Goal: Find contact information: Obtain details needed to contact an individual or organization

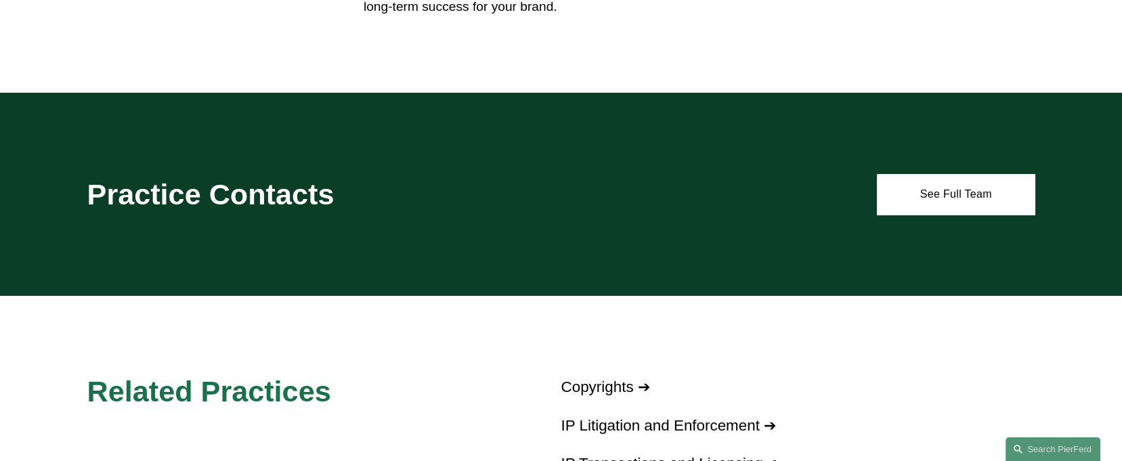
scroll to position [762, 0]
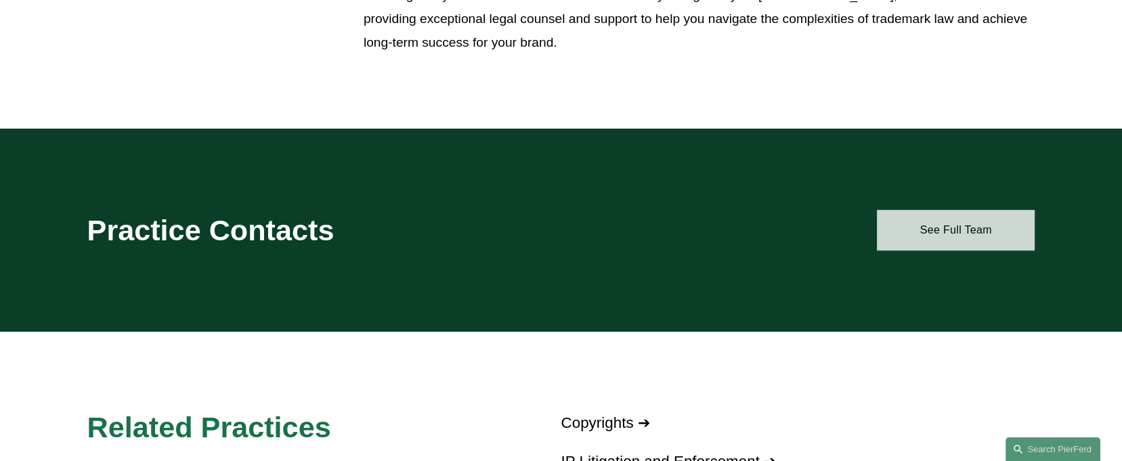
click at [967, 231] on link "See Full Team" at bounding box center [956, 230] width 158 height 41
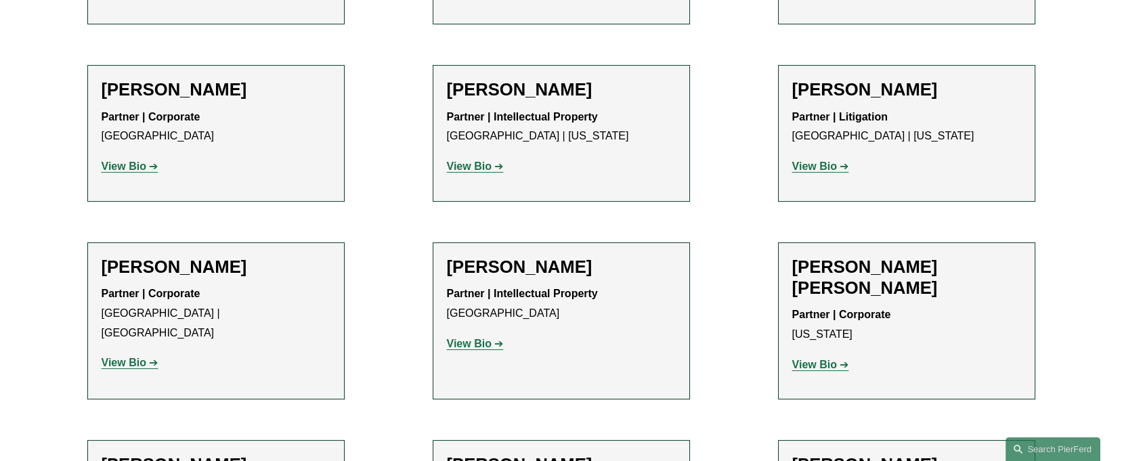
scroll to position [677, 0]
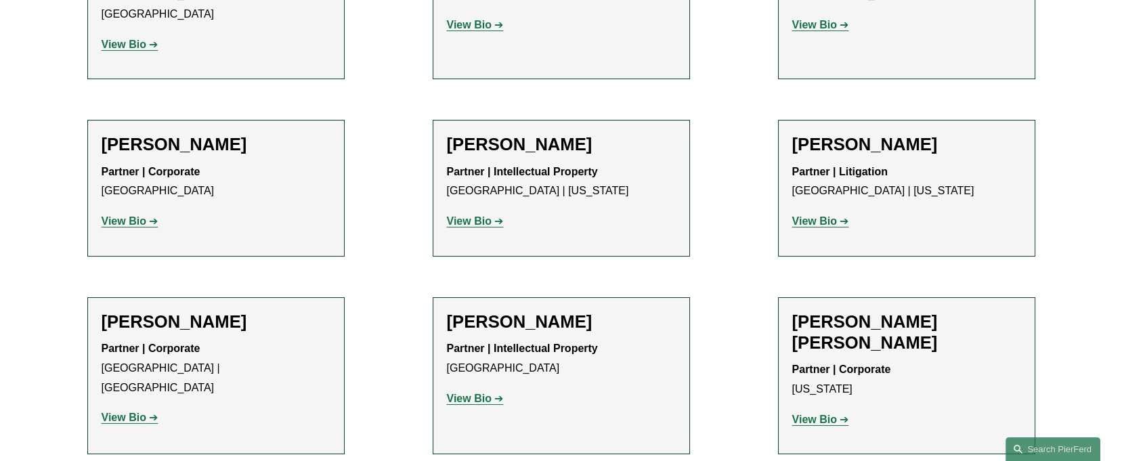
click at [457, 215] on strong "View Bio" at bounding box center [469, 221] width 45 height 12
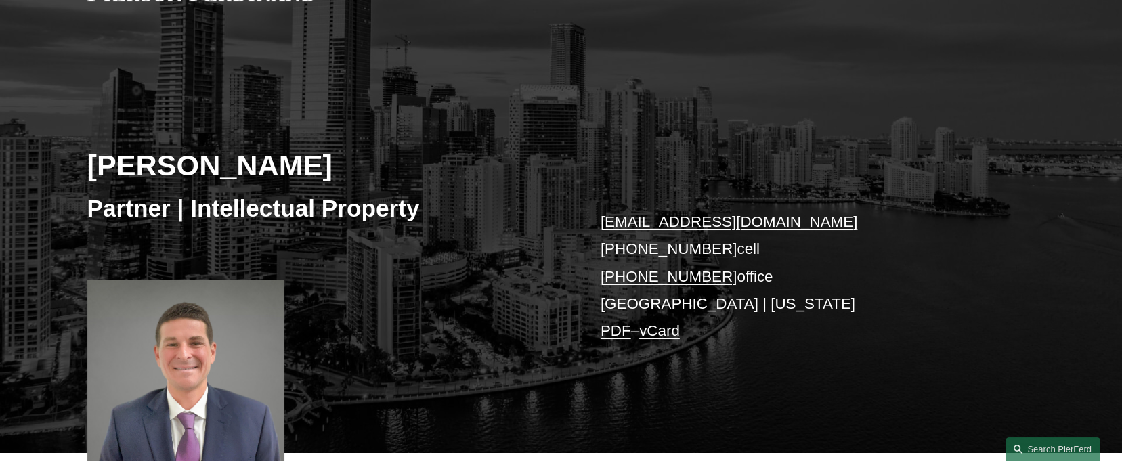
scroll to position [253, 0]
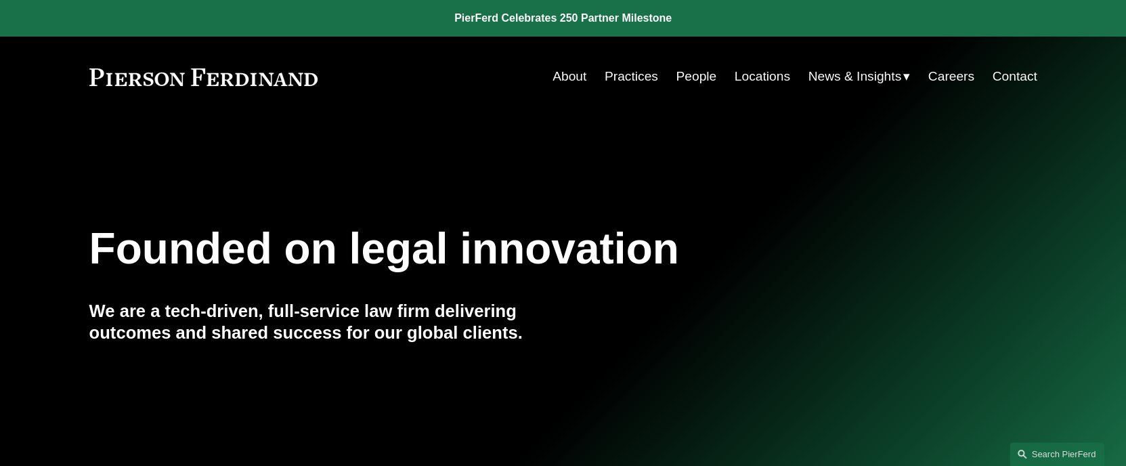
click at [740, 77] on link "Locations" at bounding box center [763, 77] width 56 height 26
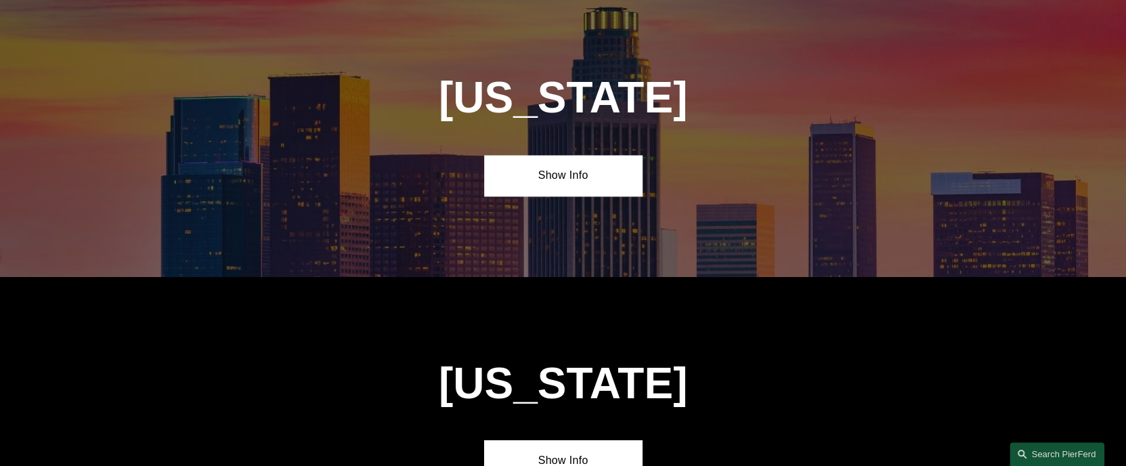
scroll to position [931, 0]
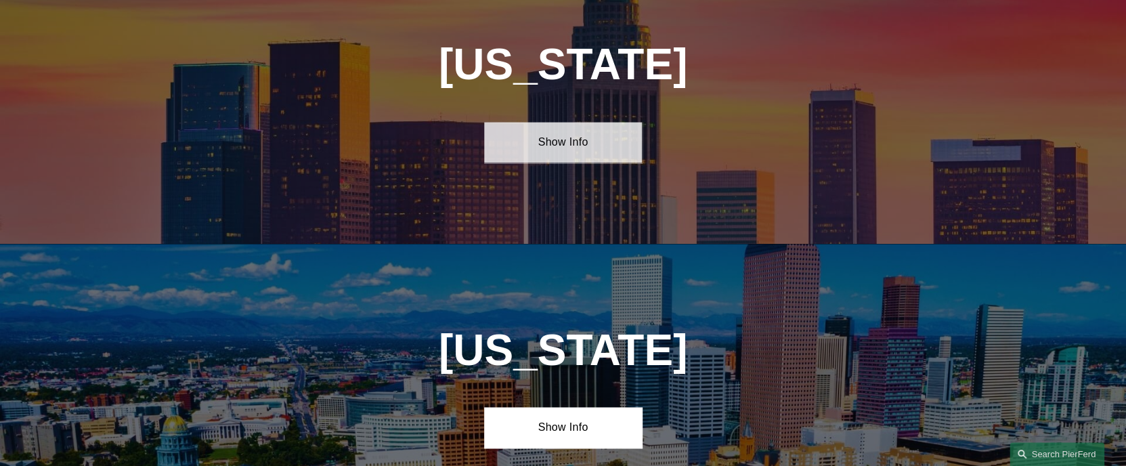
click at [549, 122] on link "Show Info" at bounding box center [563, 142] width 158 height 41
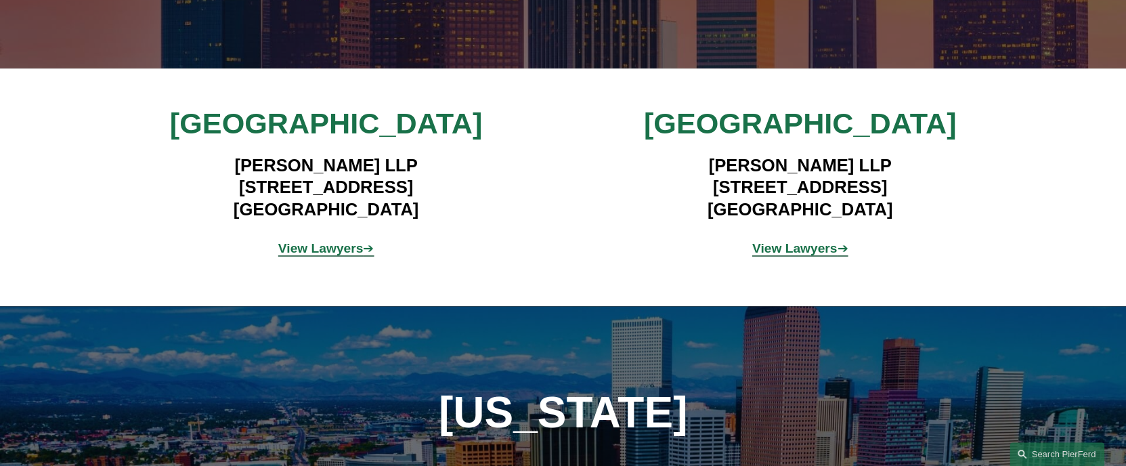
scroll to position [1101, 0]
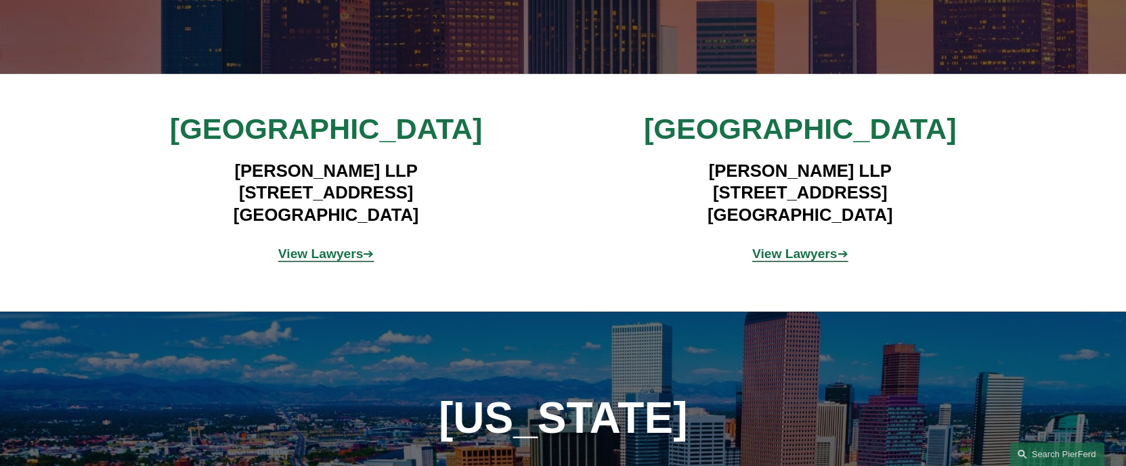
drag, startPoint x: 362, startPoint y: 179, endPoint x: 223, endPoint y: 180, distance: 139.5
click at [185, 180] on h4 "Pierson Ferdinand LLP 12100 Wilshire Blvd, Suite 800 Los Angeles, CA 90025" at bounding box center [326, 193] width 395 height 66
copy h4 "12100 Wilshire Blvd"
click at [692, 234] on div "View Lawyers ➔" at bounding box center [800, 254] width 316 height 41
click at [341, 247] on strong "View Lawyers" at bounding box center [320, 254] width 85 height 14
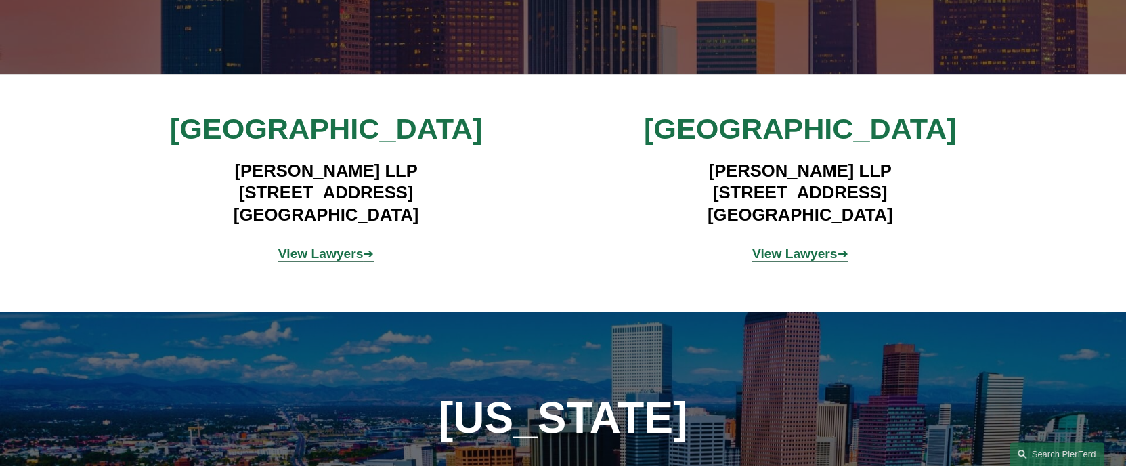
click at [335, 247] on strong "View Lawyers" at bounding box center [320, 254] width 85 height 14
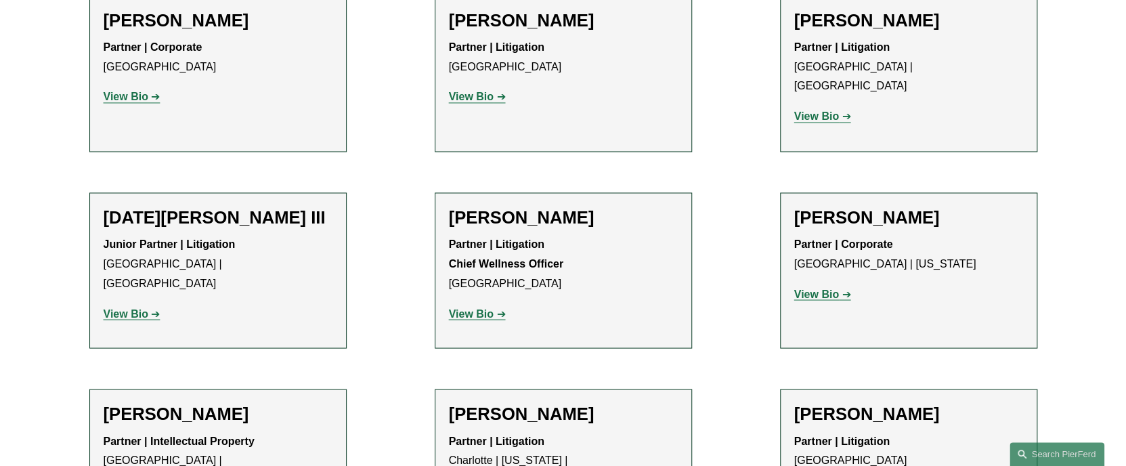
scroll to position [1269, 0]
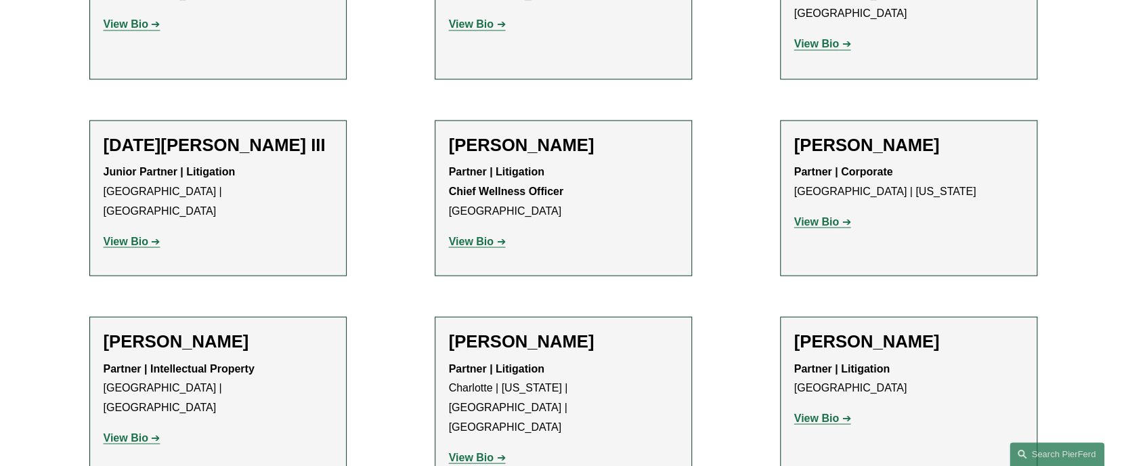
click at [200, 331] on h2 "Gregory Perleberg" at bounding box center [218, 341] width 229 height 21
click at [206, 362] on strong "Partner | Intellectual Property" at bounding box center [179, 368] width 151 height 12
click at [137, 431] on strong "View Bio" at bounding box center [126, 437] width 45 height 12
click at [129, 431] on strong "View Bio" at bounding box center [126, 437] width 45 height 12
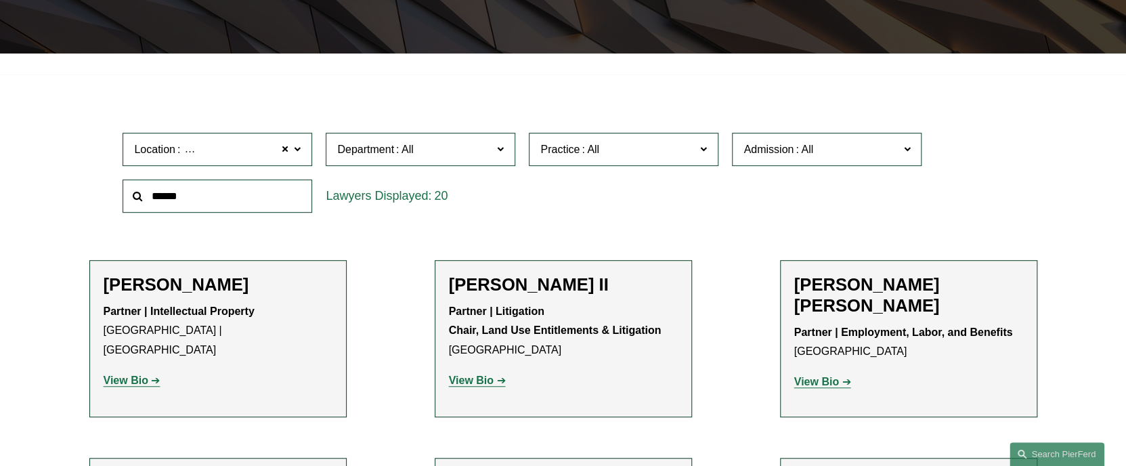
scroll to position [339, 0]
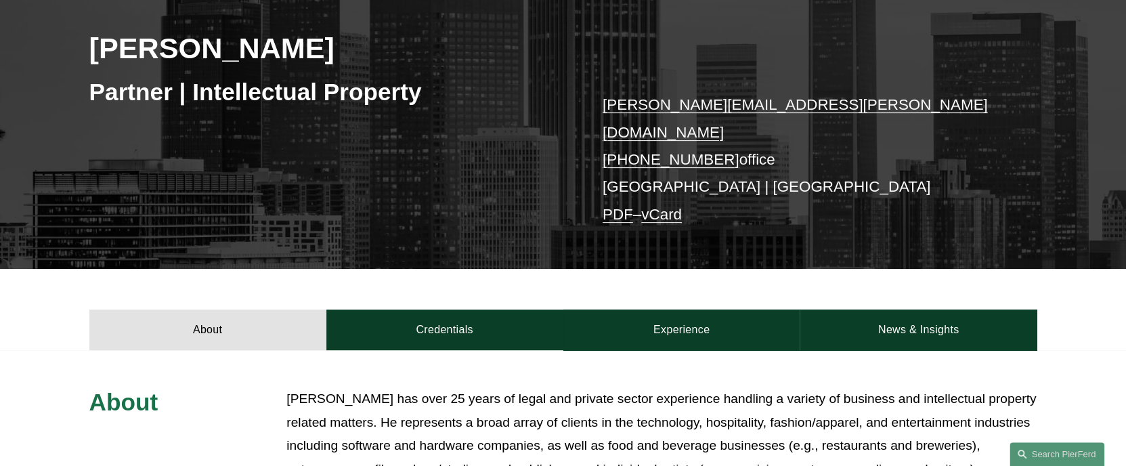
scroll to position [197, 0]
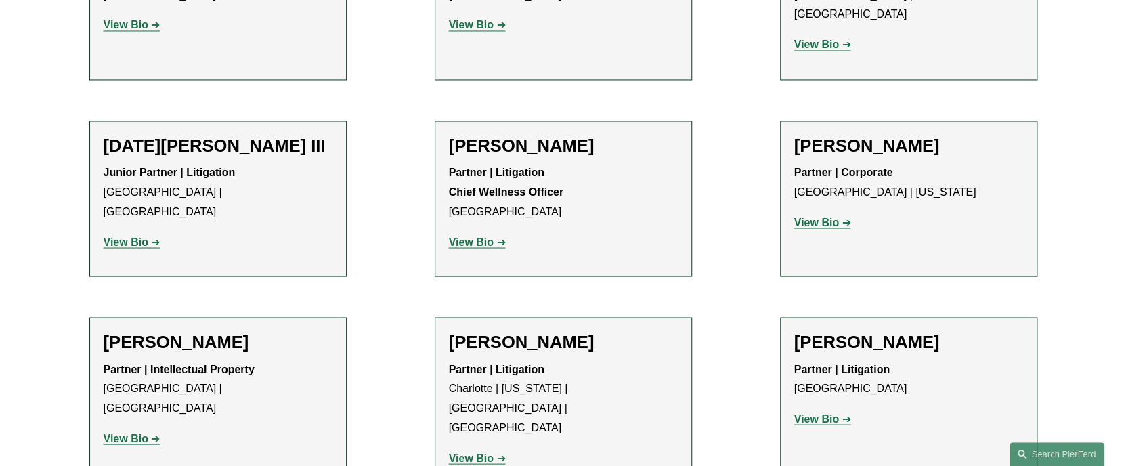
scroll to position [1269, 0]
click at [129, 431] on strong "View Bio" at bounding box center [126, 437] width 45 height 12
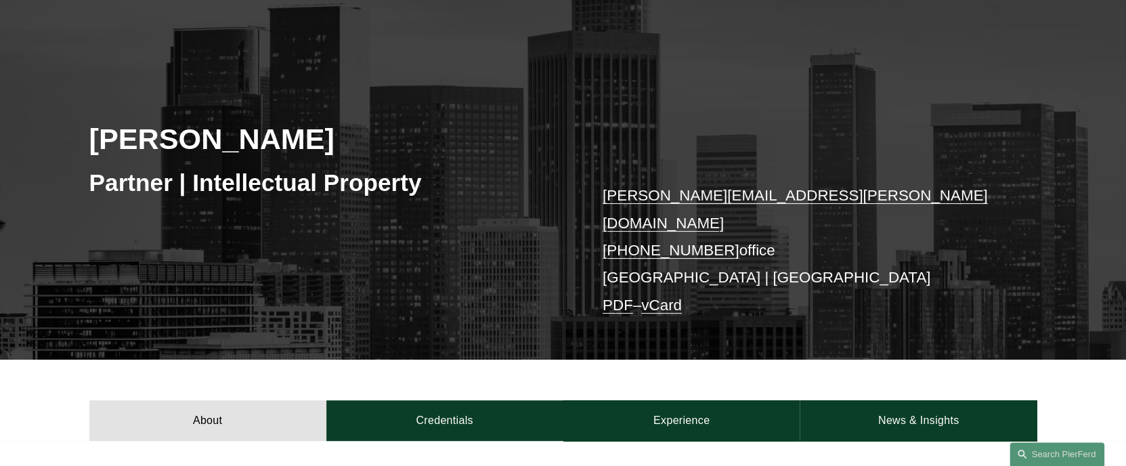
scroll to position [169, 0]
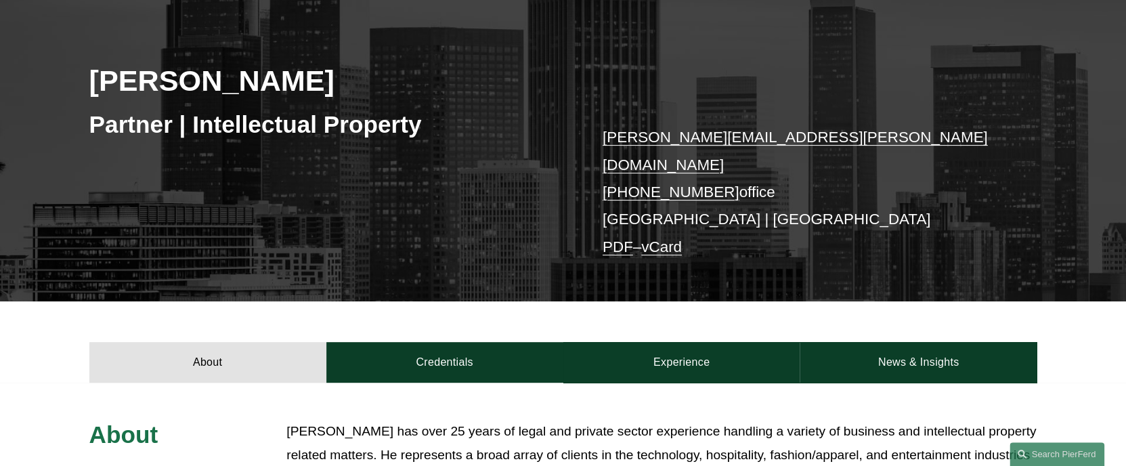
click at [671, 238] on link "vCard" at bounding box center [661, 246] width 41 height 17
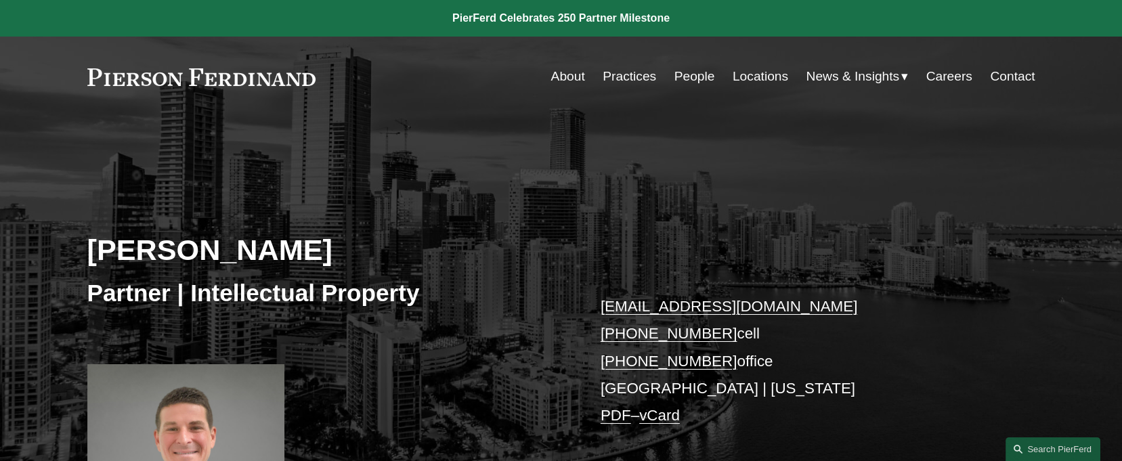
click at [767, 72] on link "Locations" at bounding box center [761, 77] width 56 height 26
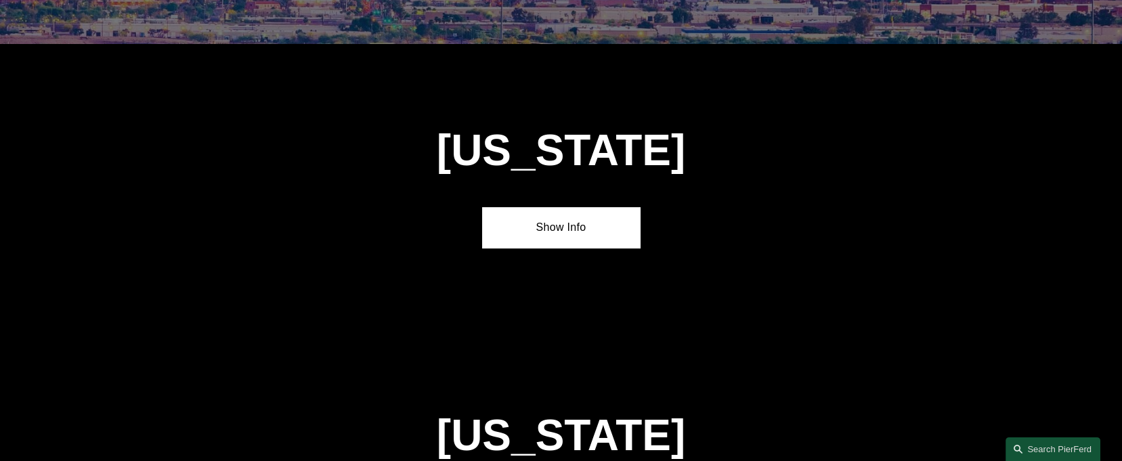
scroll to position [847, 0]
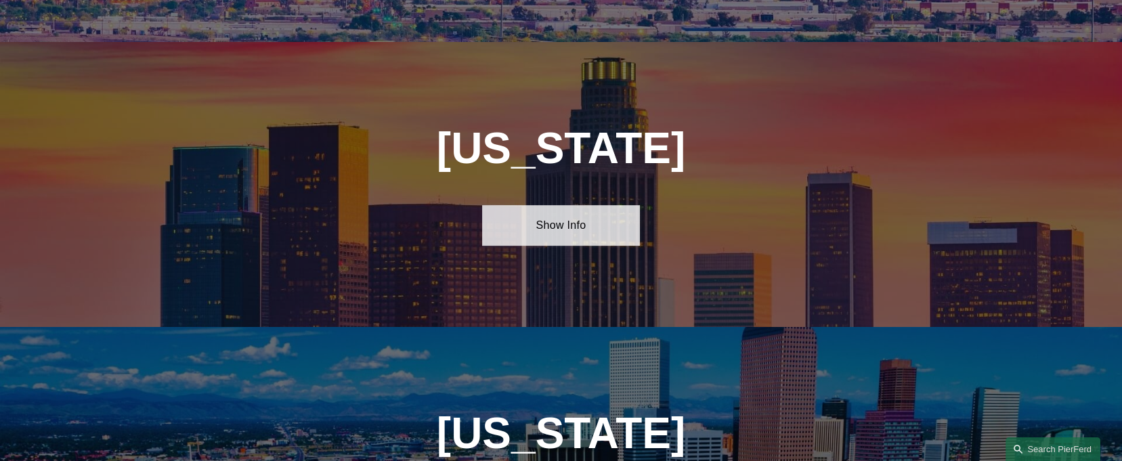
click at [556, 219] on link "Show Info" at bounding box center [561, 225] width 158 height 41
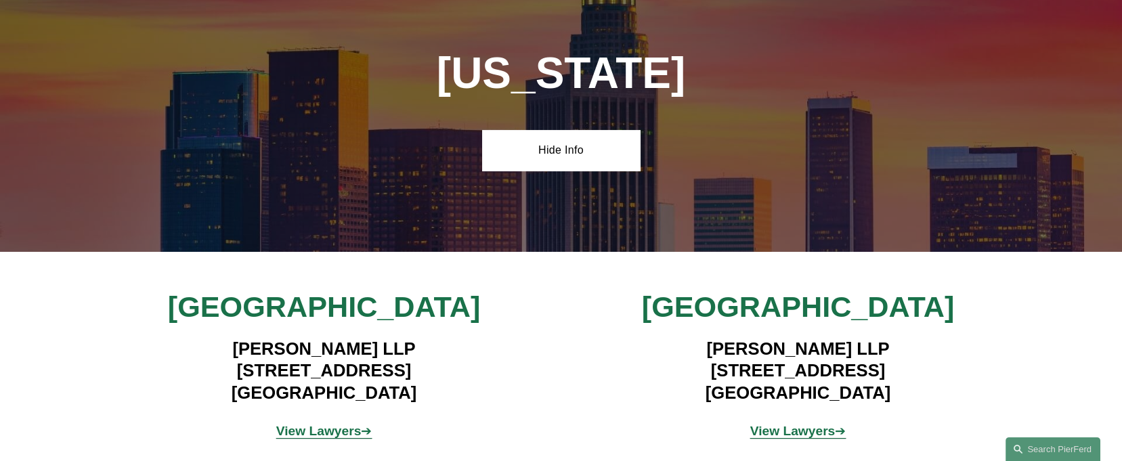
scroll to position [1101, 0]
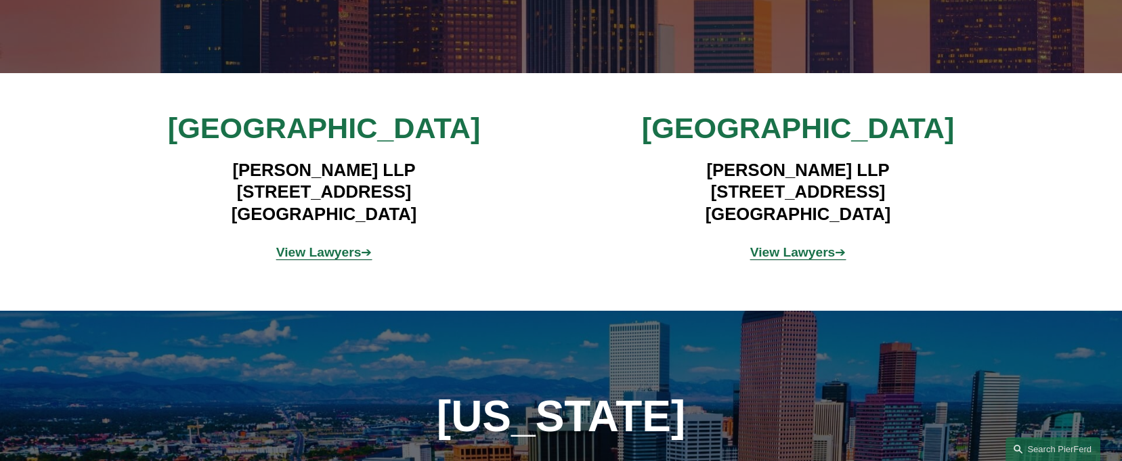
click at [547, 201] on div "[GEOGRAPHIC_DATA] [PERSON_NAME] LLP [STREET_ADDRESS] View Lawyers ➔ [GEOGRAPHIC…" at bounding box center [561, 191] width 1122 height 163
drag, startPoint x: 364, startPoint y: 179, endPoint x: 197, endPoint y: 186, distance: 166.8
click at [197, 186] on h4 "[PERSON_NAME] LLP [STREET_ADDRESS]" at bounding box center [324, 192] width 395 height 66
copy h4 "[STREET_ADDRESS]"
